Goal: Task Accomplishment & Management: Manage account settings

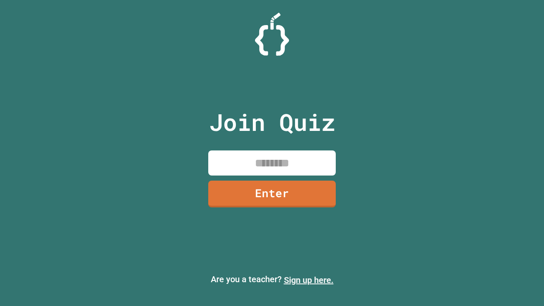
click at [308, 280] on link "Sign up here." at bounding box center [309, 280] width 50 height 10
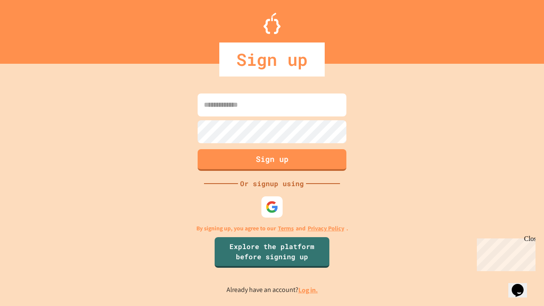
click at [308, 290] on link "Log in." at bounding box center [308, 290] width 20 height 9
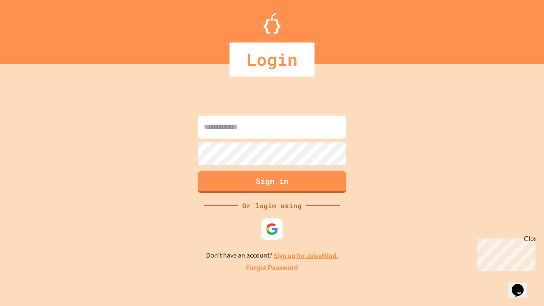
click at [272, 268] on link "Forgot Password" at bounding box center [272, 268] width 52 height 10
